Goal: Task Accomplishment & Management: Manage account settings

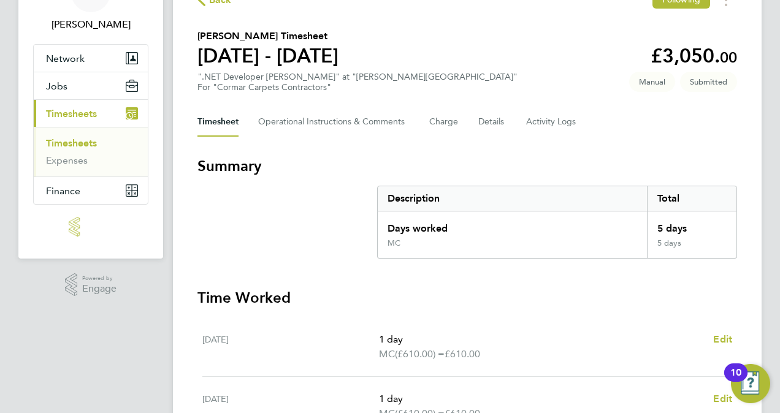
click at [778, 216] on div "SC [PERSON_NAME] Notifications 20 Applications: Network Sites Jobs Placements C…" at bounding box center [390, 369] width 780 height 886
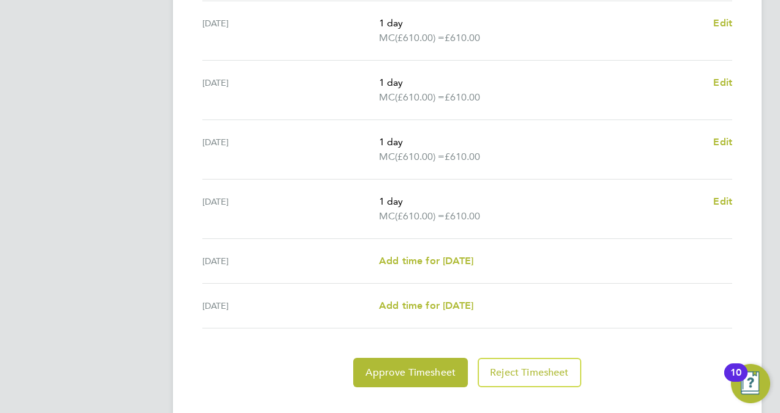
scroll to position [466, 0]
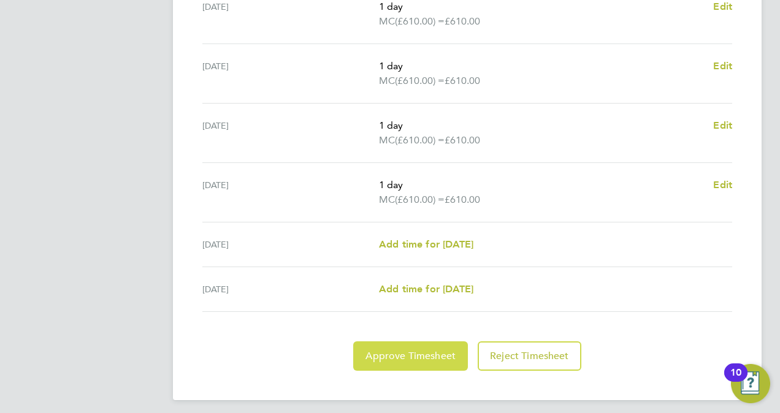
click at [412, 365] on button "Approve Timesheet" at bounding box center [410, 355] width 115 height 29
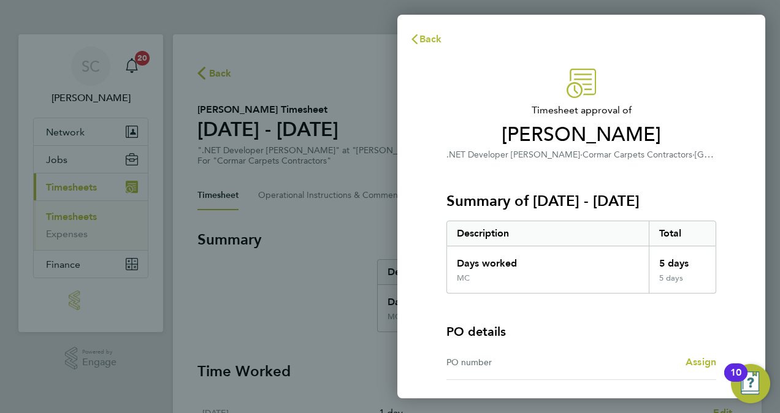
click at [754, 232] on div "Timesheet approval of [PERSON_NAME] .NET Developer [PERSON_NAME] · Cormar Carpe…" at bounding box center [581, 278] width 368 height 449
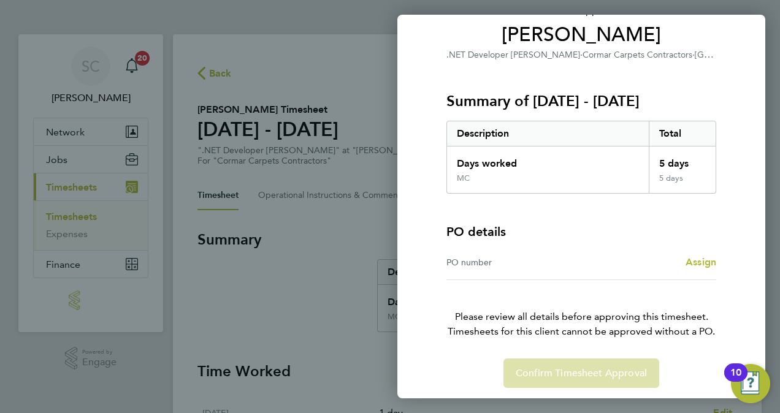
scroll to position [103, 0]
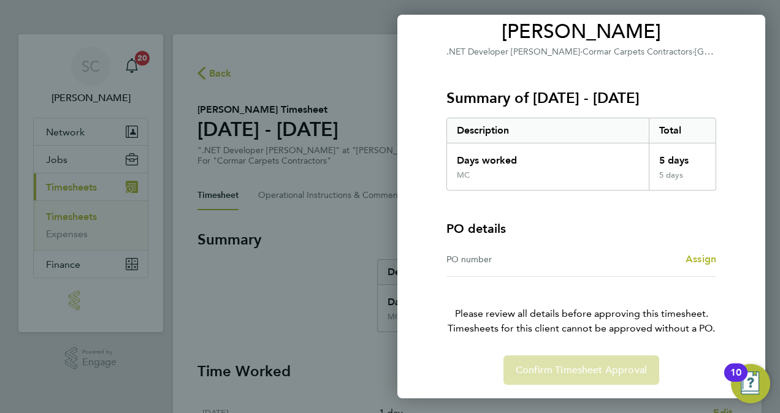
click at [565, 374] on div "Confirm Timesheet Approval" at bounding box center [580, 369] width 299 height 29
click at [703, 265] on link "Assign" at bounding box center [700, 259] width 31 height 15
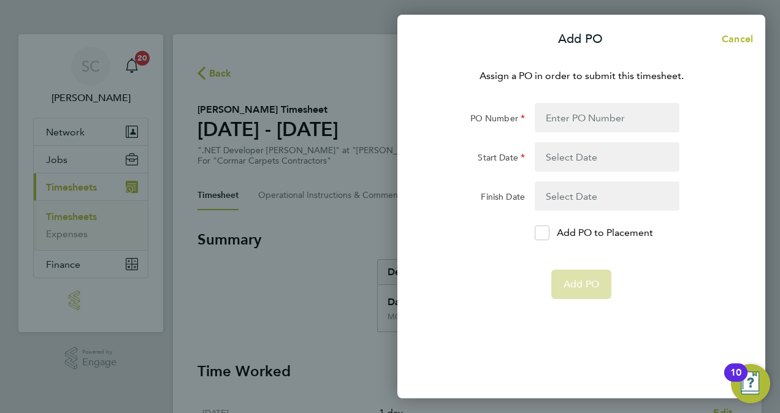
click at [613, 97] on div "Assign a PO in order to submit this timesheet. PO Number Start Date Finish Date…" at bounding box center [581, 226] width 368 height 344
click at [604, 119] on input "PO Number" at bounding box center [606, 117] width 145 height 29
type input "ERP2024001"
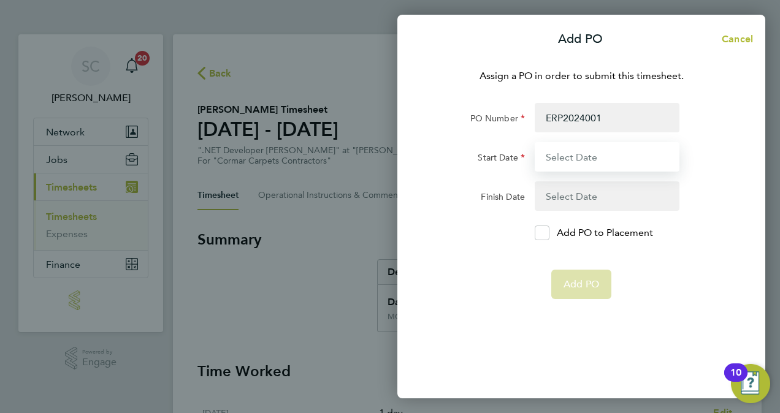
type input "[DATE]"
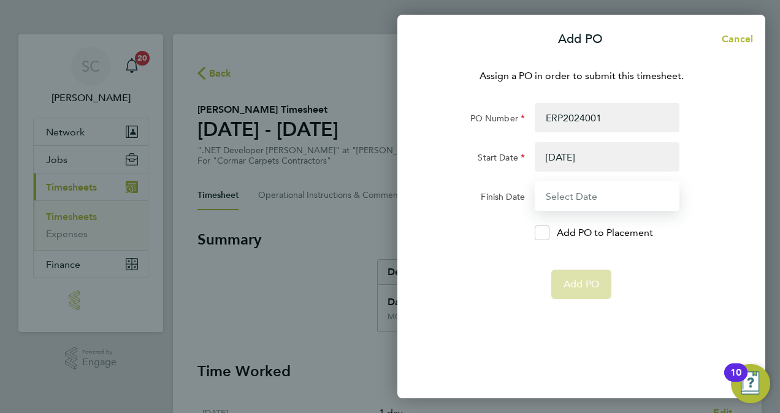
type input "[DATE]"
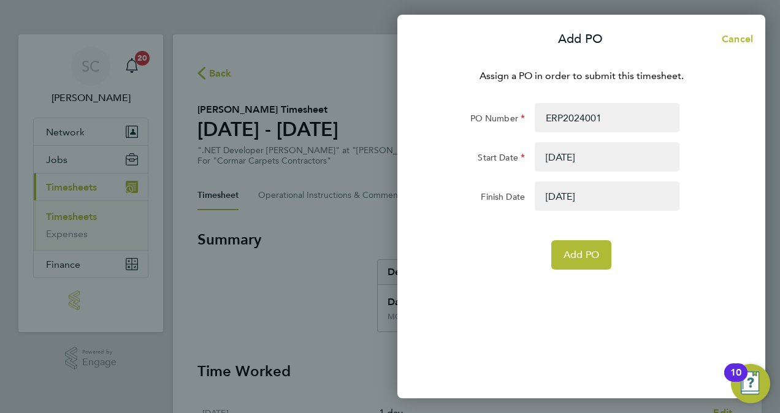
click at [602, 196] on button "button" at bounding box center [606, 195] width 145 height 29
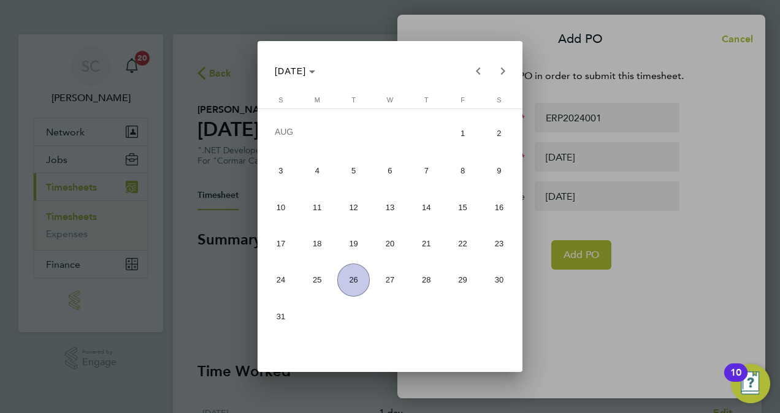
click at [732, 170] on div at bounding box center [390, 206] width 780 height 413
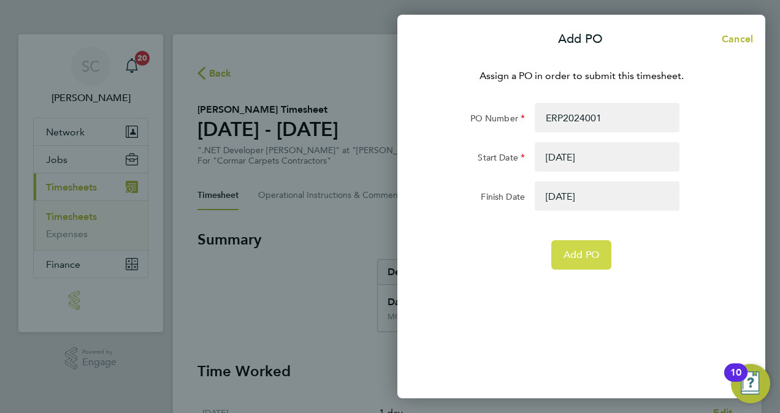
click at [587, 248] on button "Add PO" at bounding box center [581, 254] width 60 height 29
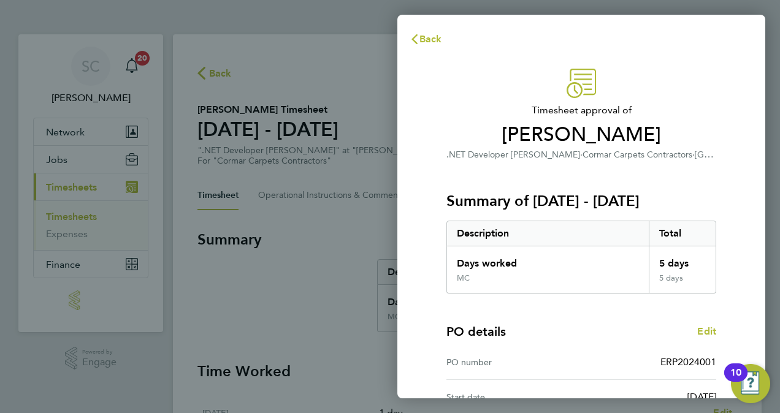
click at [586, 314] on div "PO details Edit PO number ERP2024001 Start date [DATE] Finish date [DATE]" at bounding box center [581, 372] width 270 height 156
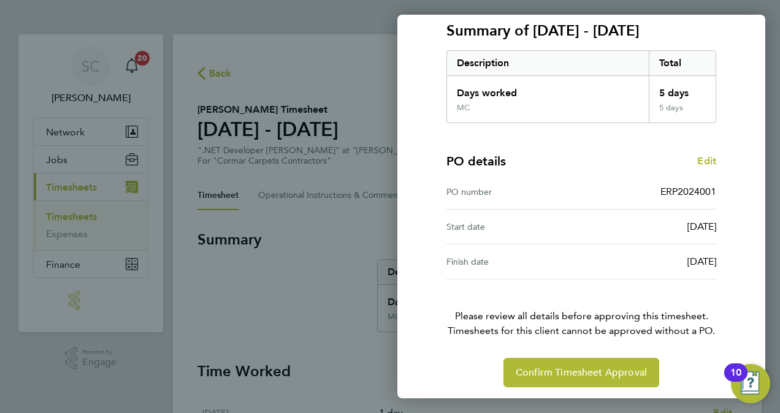
scroll to position [172, 0]
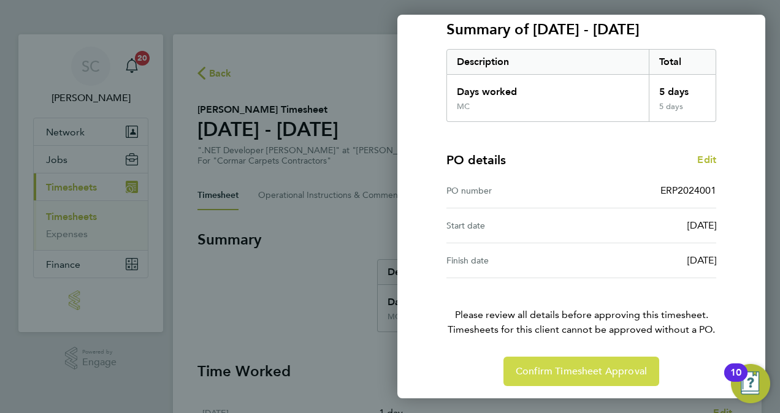
click at [588, 365] on span "Confirm Timesheet Approval" at bounding box center [580, 371] width 131 height 12
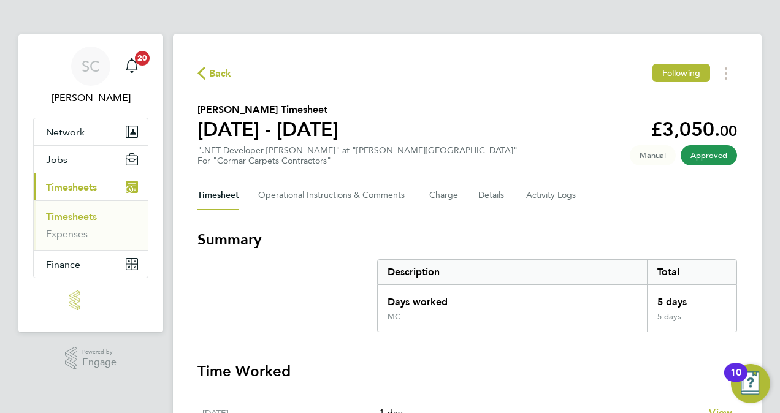
click at [78, 214] on link "Timesheets" at bounding box center [71, 217] width 51 height 12
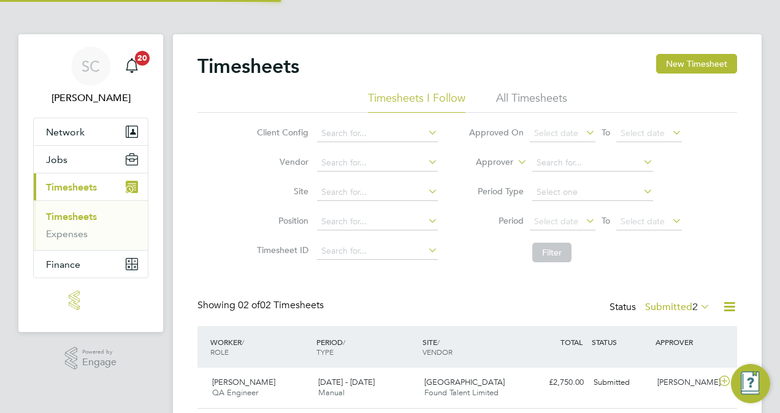
scroll to position [31, 106]
click at [444, 385] on span "[GEOGRAPHIC_DATA]" at bounding box center [464, 382] width 80 height 10
click at [743, 178] on div "Timesheets New Timesheet Timesheets I Follow All Timesheets Client Config Vendo…" at bounding box center [467, 259] width 588 height 450
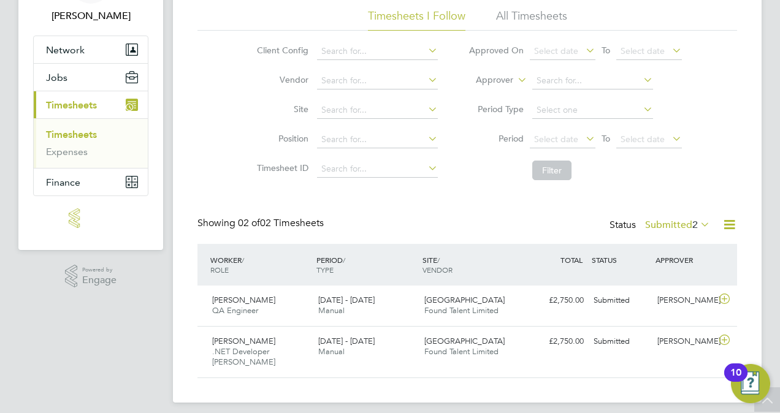
scroll to position [90, 0]
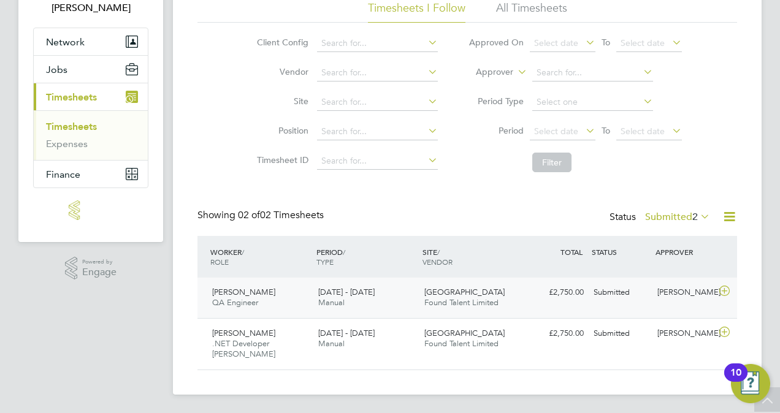
click at [469, 296] on span "[GEOGRAPHIC_DATA]" at bounding box center [464, 292] width 80 height 10
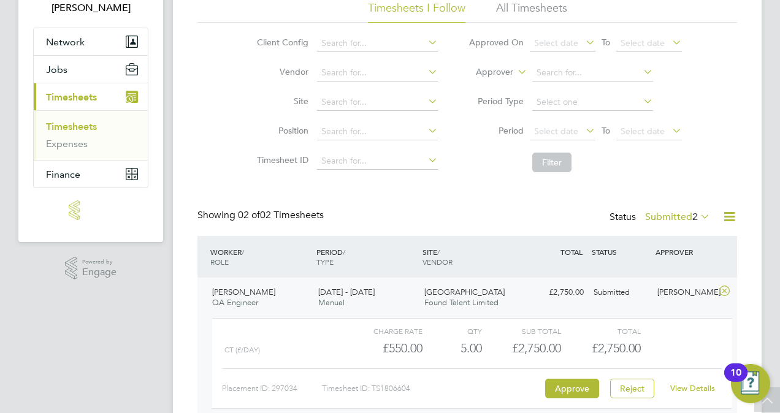
scroll to position [21, 120]
click at [572, 382] on button "Approve" at bounding box center [572, 389] width 54 height 20
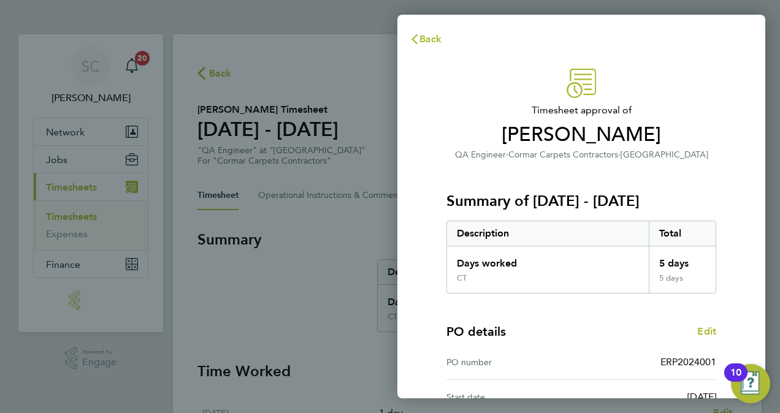
click at [751, 211] on div "Timesheet approval of Charan Thotakura QA Engineer · Cormar Carpets Contractors…" at bounding box center [581, 313] width 368 height 518
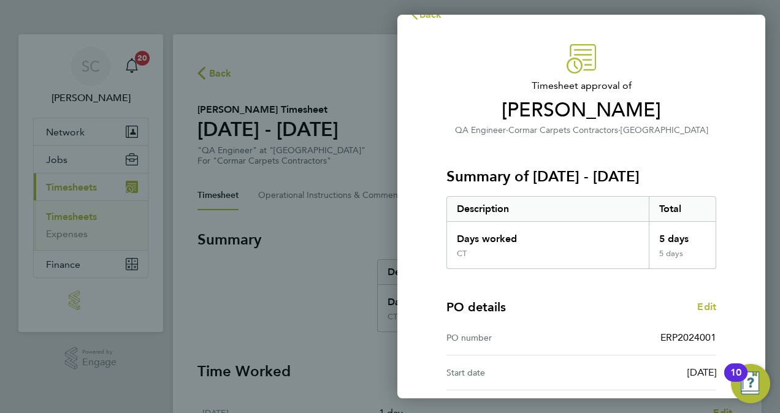
click at [751, 211] on div "Timesheet approval of Charan Thotakura QA Engineer · Cormar Carpets Contractors…" at bounding box center [581, 288] width 368 height 518
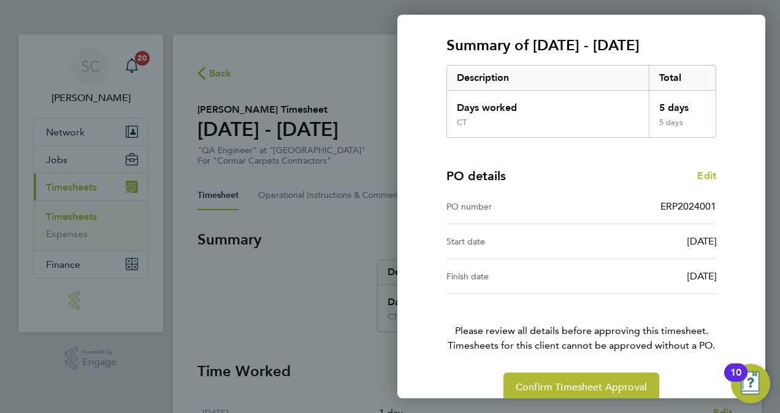
scroll to position [173, 0]
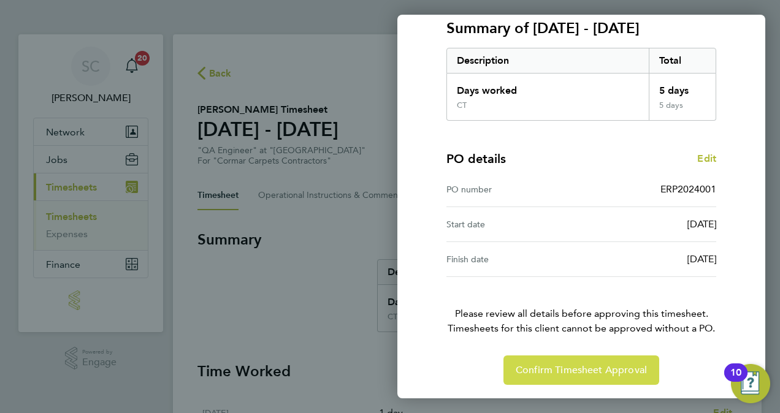
click at [621, 364] on span "Confirm Timesheet Approval" at bounding box center [580, 370] width 131 height 12
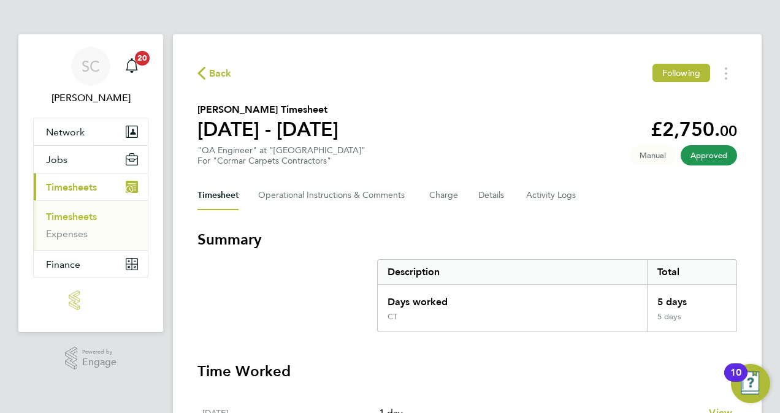
click at [94, 216] on link "Timesheets" at bounding box center [71, 217] width 51 height 12
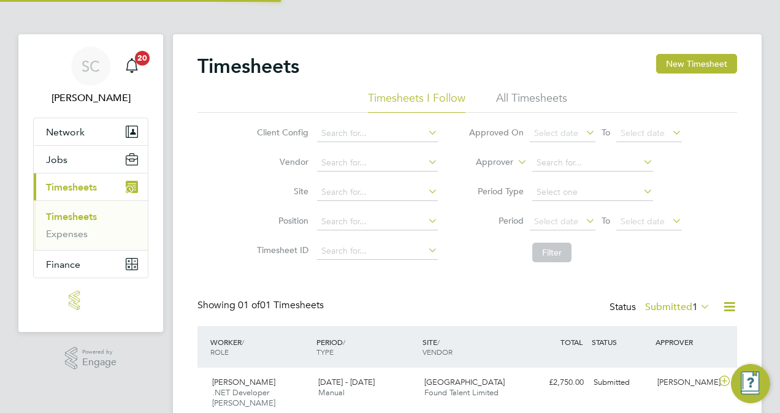
scroll to position [31, 106]
click at [351, 382] on span "[DATE] - [DATE]" at bounding box center [346, 382] width 56 height 10
click at [264, 392] on span ".NET Developer [PERSON_NAME]" at bounding box center [243, 397] width 63 height 21
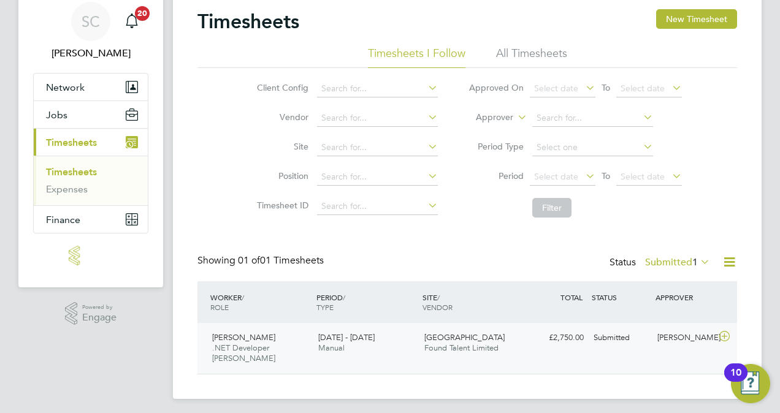
scroll to position [49, 0]
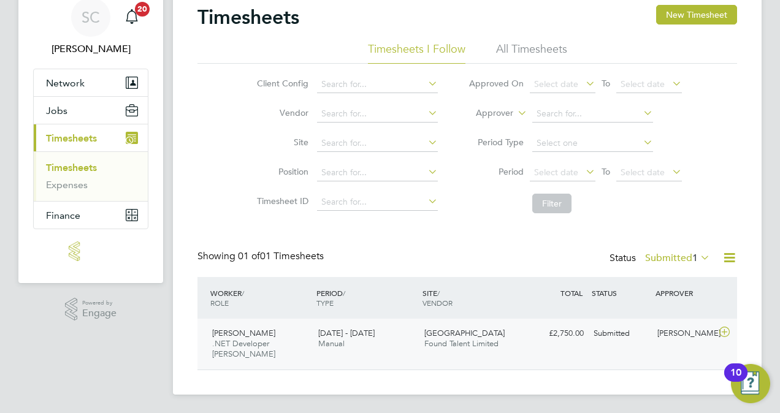
click at [535, 338] on div "£2,750.00 Submitted" at bounding box center [557, 334] width 64 height 20
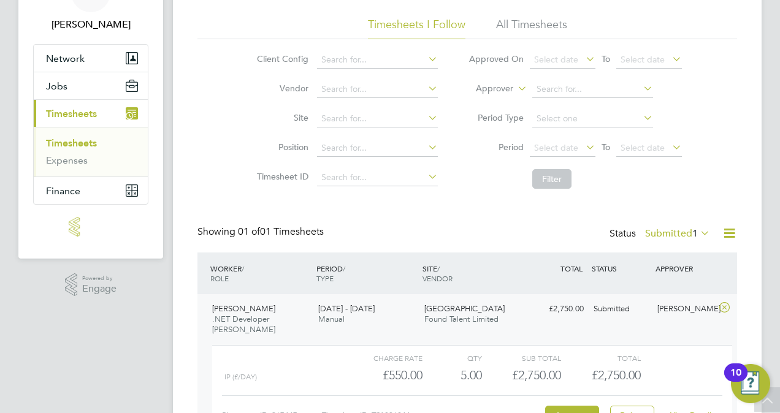
scroll to position [162, 0]
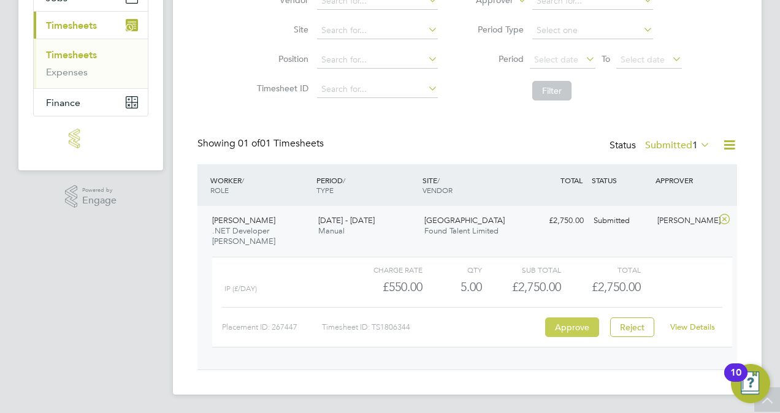
click at [550, 319] on button "Approve" at bounding box center [572, 327] width 54 height 20
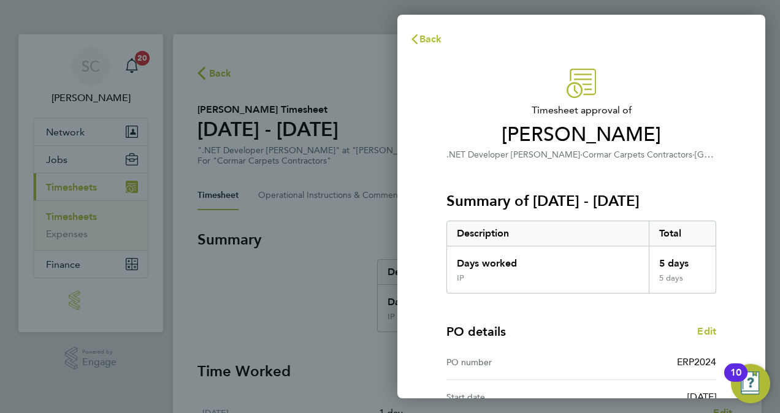
click at [591, 347] on div "PO number ERP2024" at bounding box center [581, 362] width 270 height 35
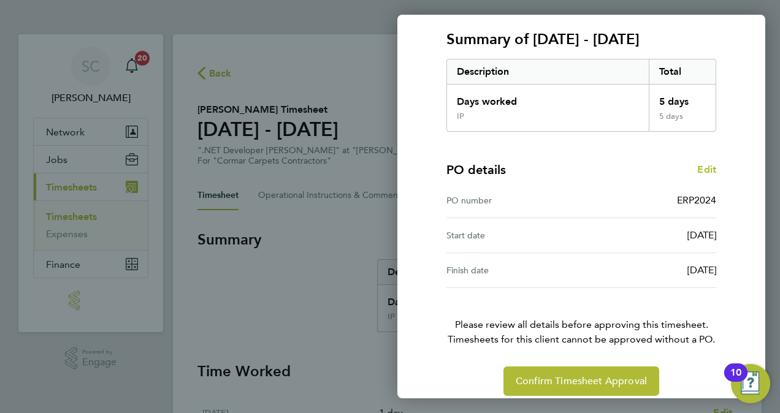
scroll to position [173, 0]
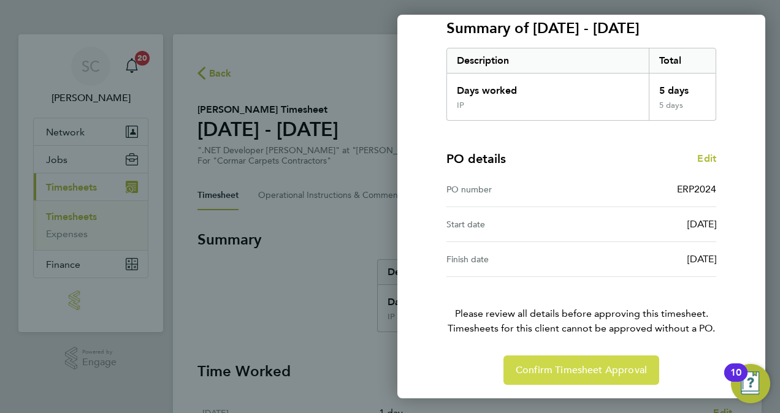
click at [582, 367] on span "Confirm Timesheet Approval" at bounding box center [580, 370] width 131 height 12
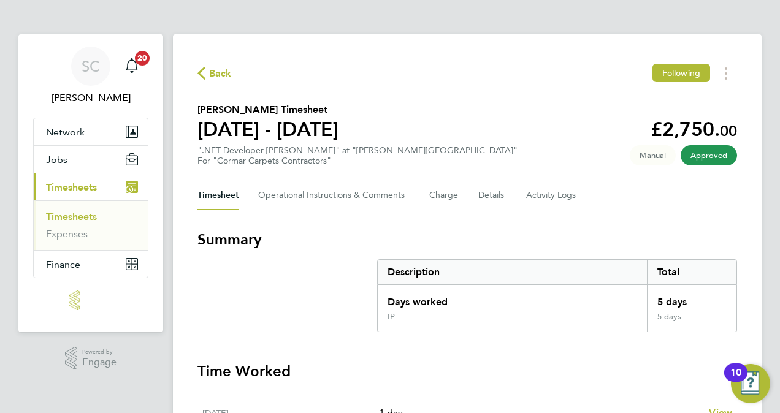
click at [582, 367] on h3 "Time Worked" at bounding box center [466, 372] width 539 height 20
click at [86, 185] on span "Timesheets" at bounding box center [71, 187] width 51 height 12
